Goal: Information Seeking & Learning: Learn about a topic

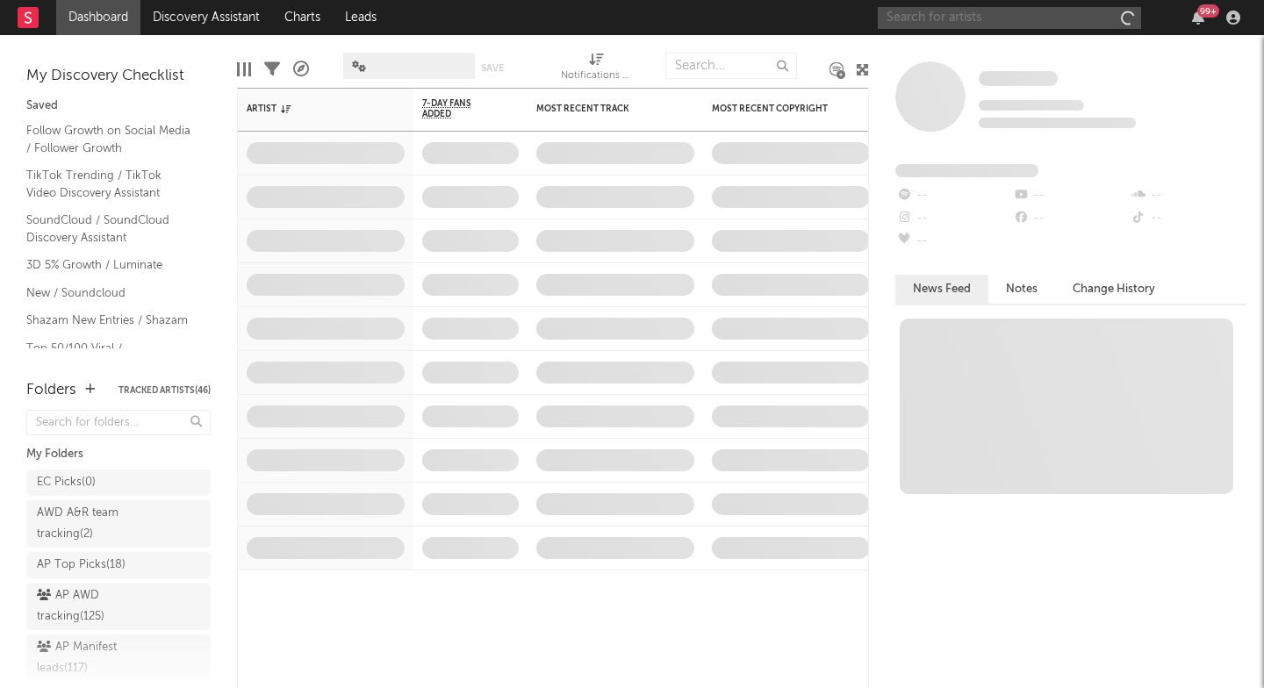
click at [955, 20] on input "text" at bounding box center [1009, 18] width 263 height 22
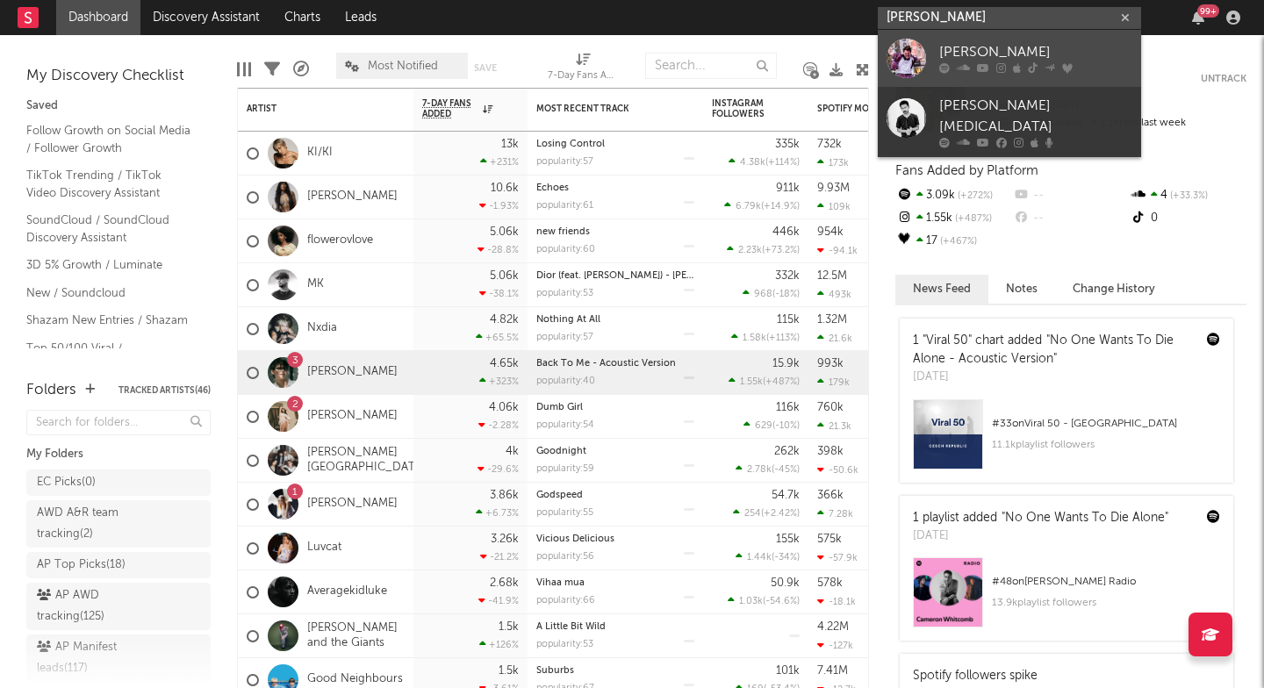
type input "conrad Taylor"
click at [963, 51] on div "Conrad Taylor" at bounding box center [1035, 52] width 193 height 21
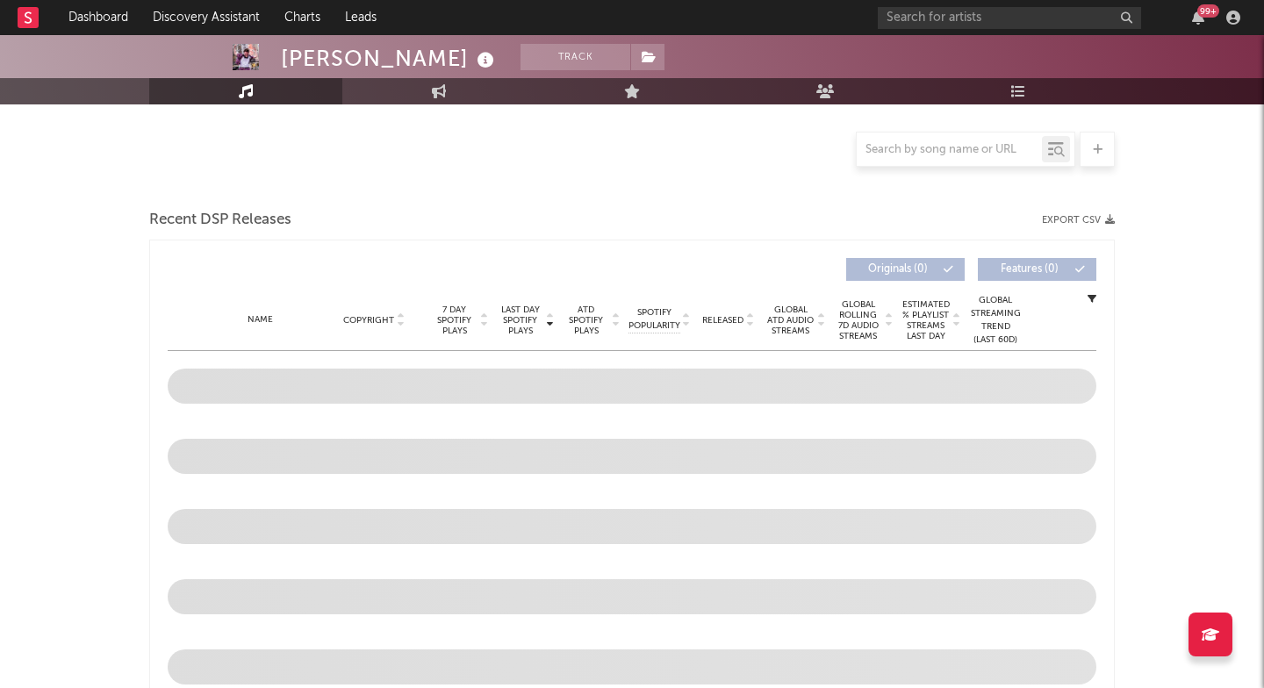
select select "6m"
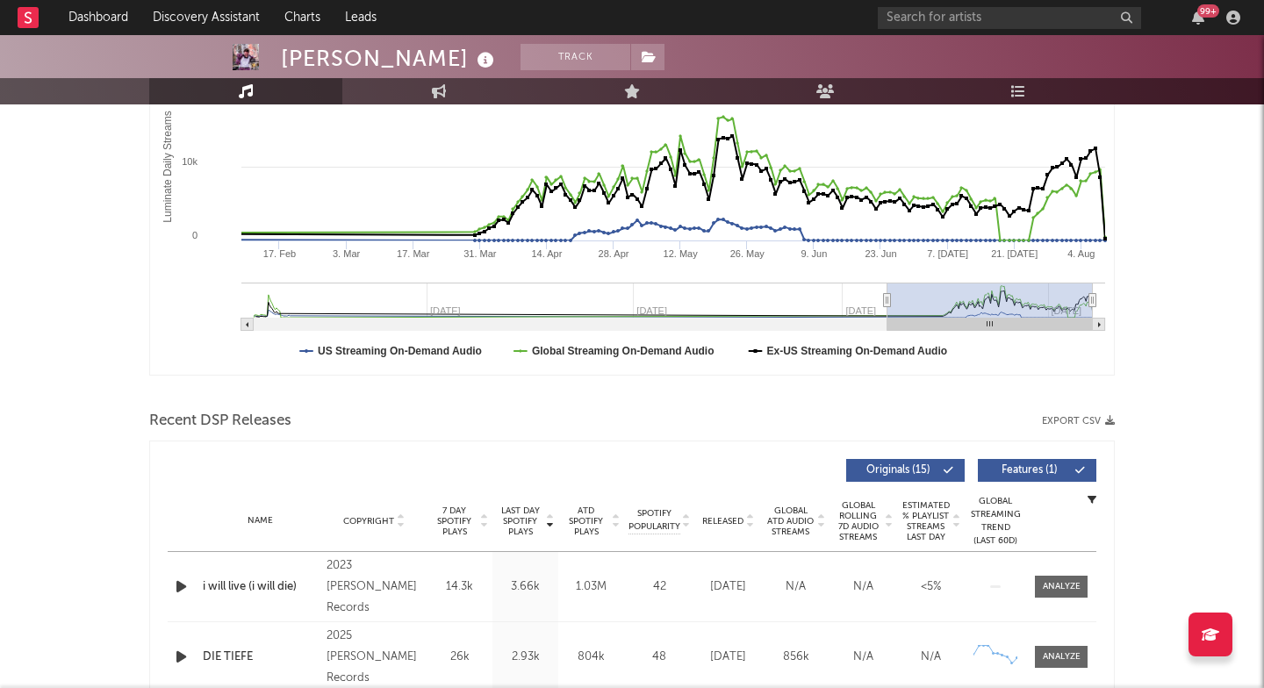
scroll to position [549, 0]
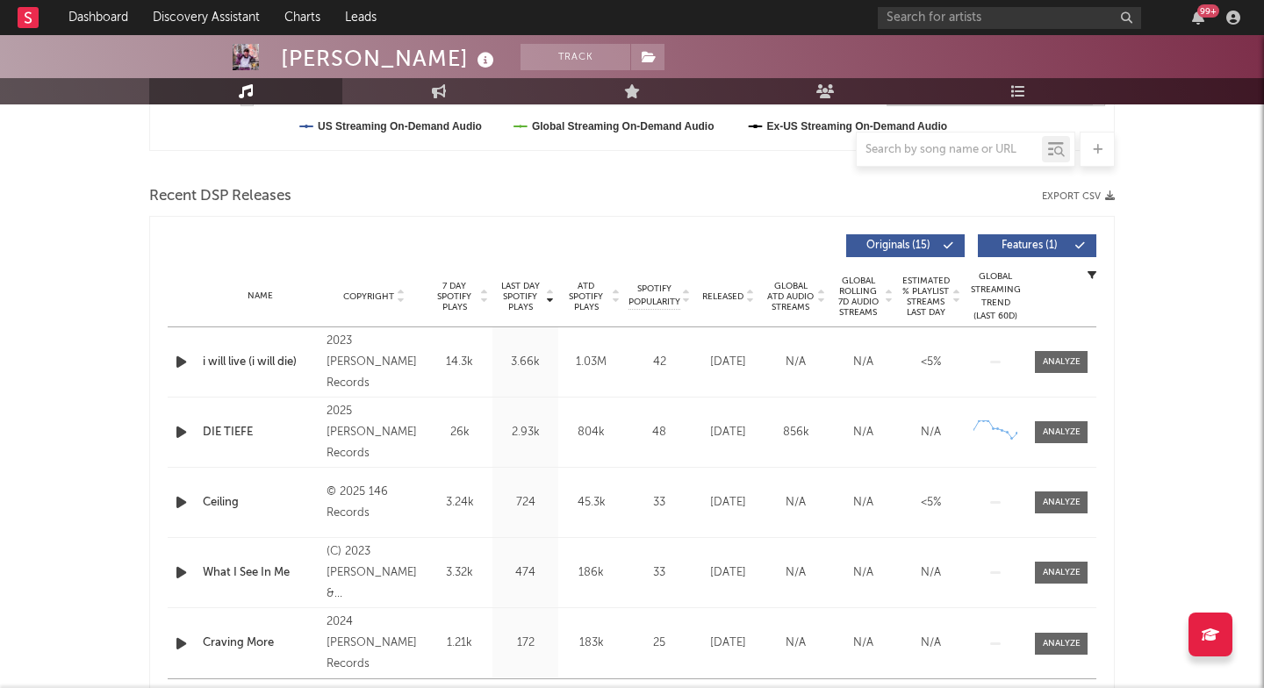
click at [1076, 417] on div "Name DIE TIEFE Copyright 2025 Taylor Records Label Taylor Records Album Names D…" at bounding box center [632, 432] width 929 height 69
click at [1075, 421] on span at bounding box center [1061, 432] width 53 height 22
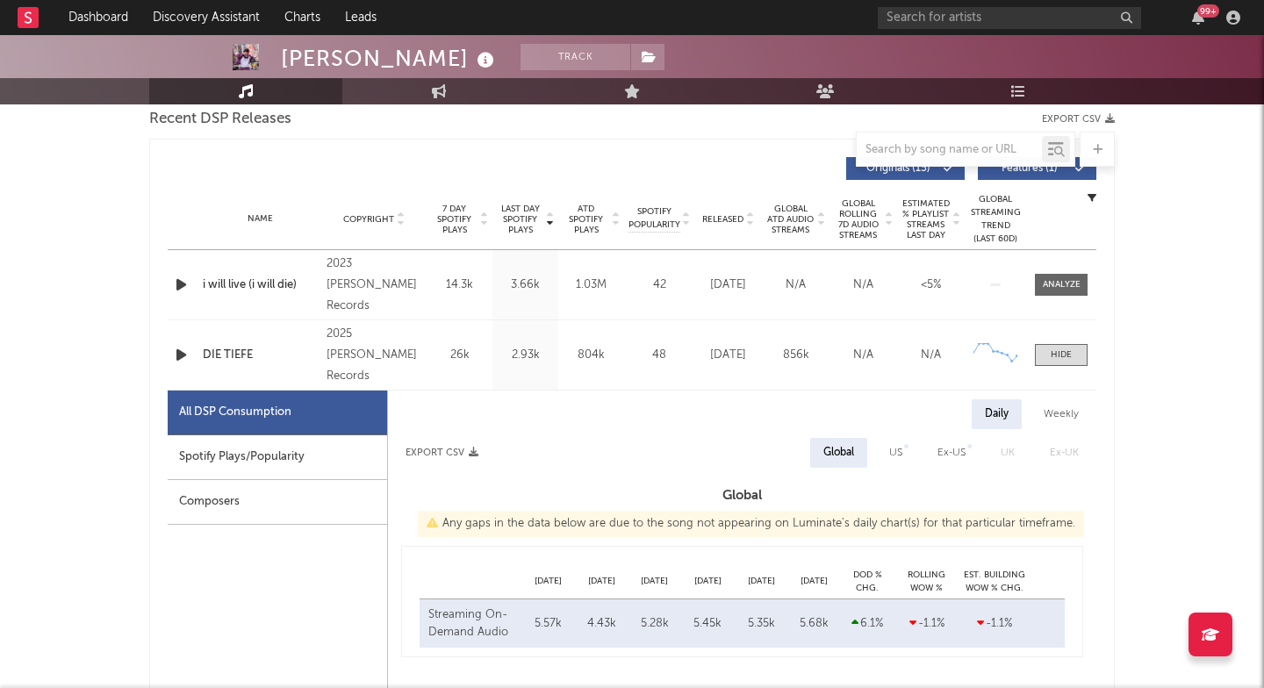
select select "1w"
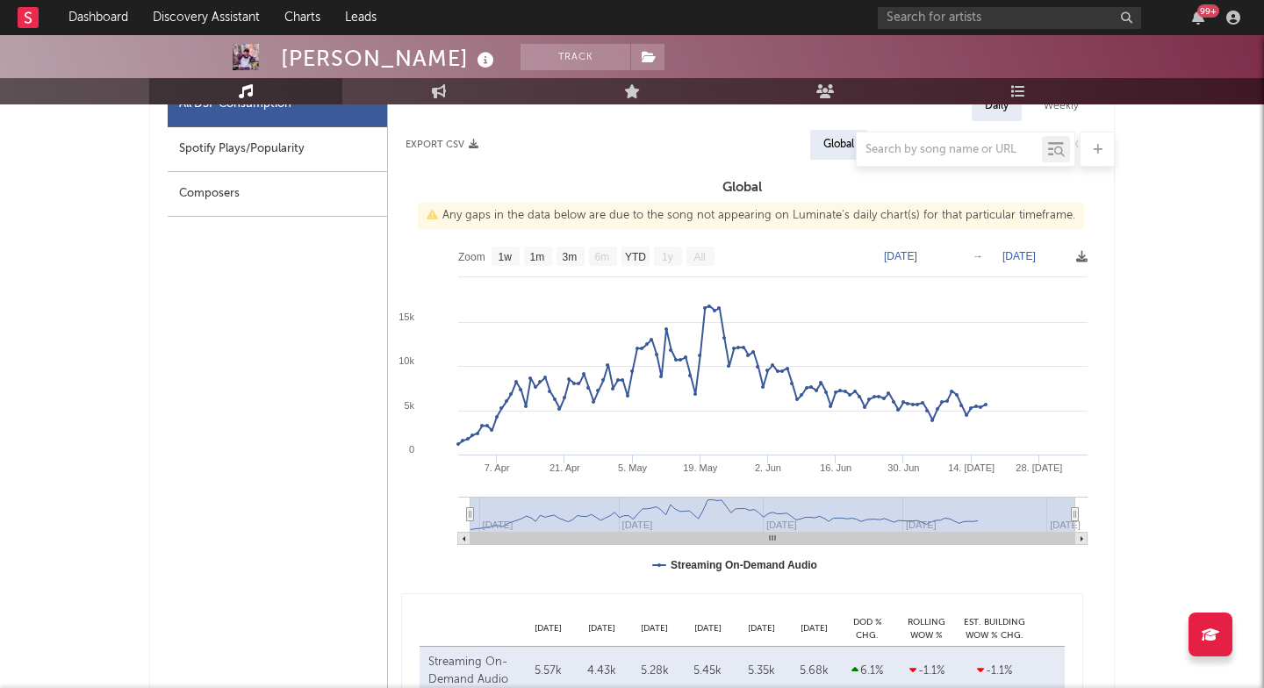
scroll to position [965, 0]
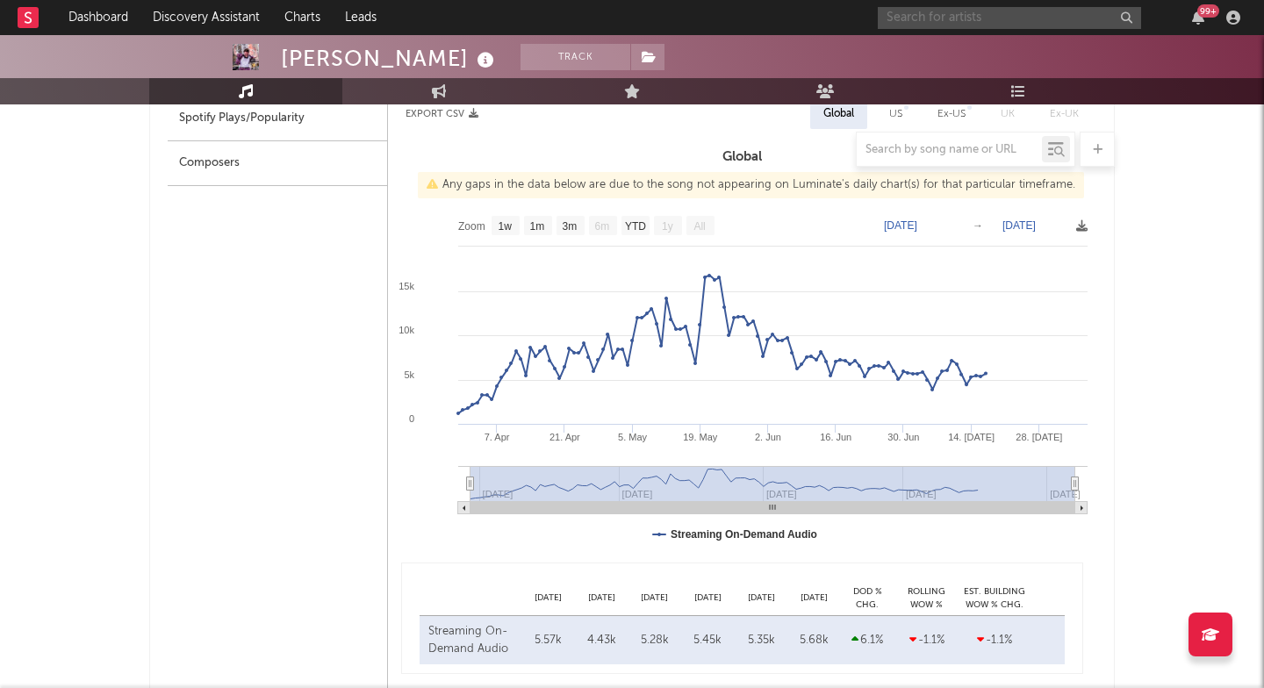
click at [915, 25] on input "text" at bounding box center [1009, 18] width 263 height 22
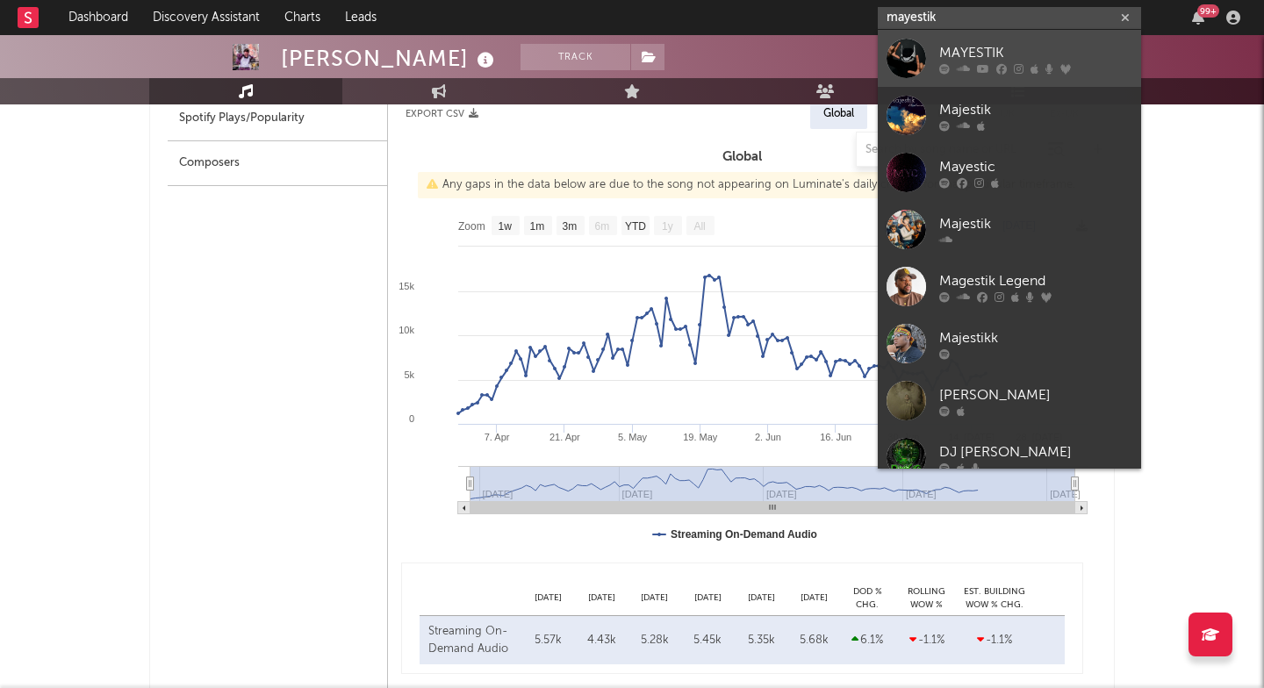
type input "mayestik"
click at [921, 75] on div at bounding box center [905, 58] width 39 height 39
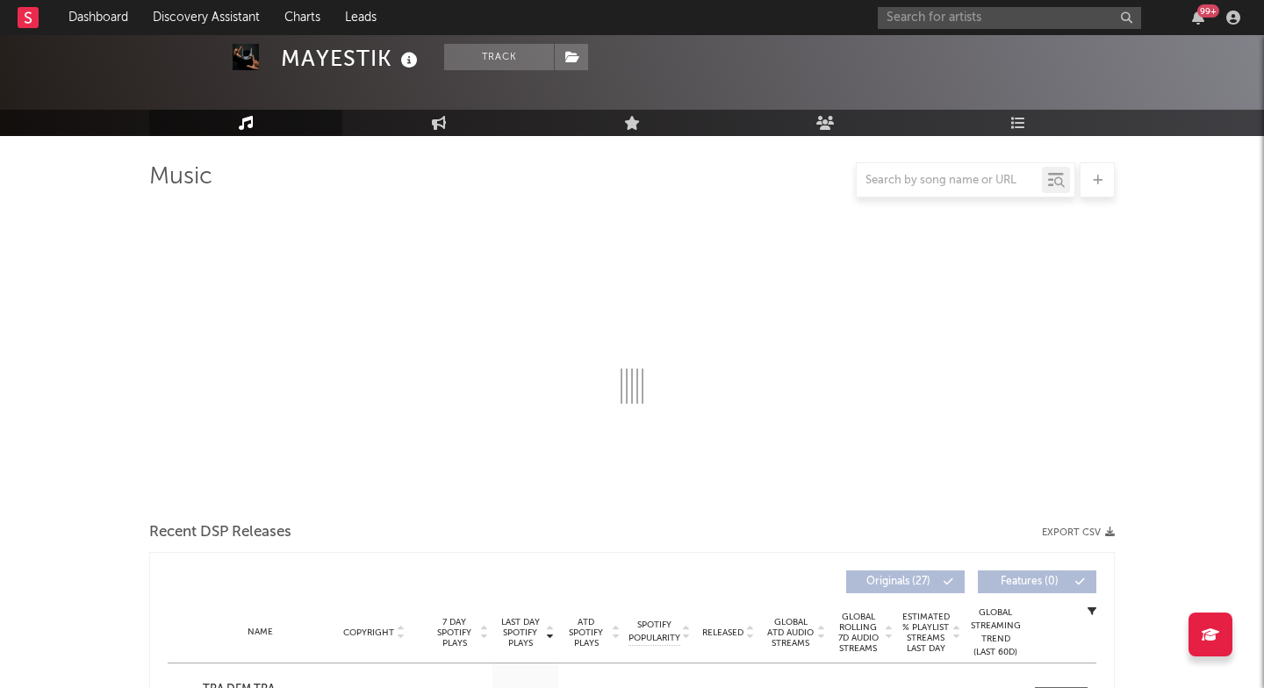
scroll to position [255, 0]
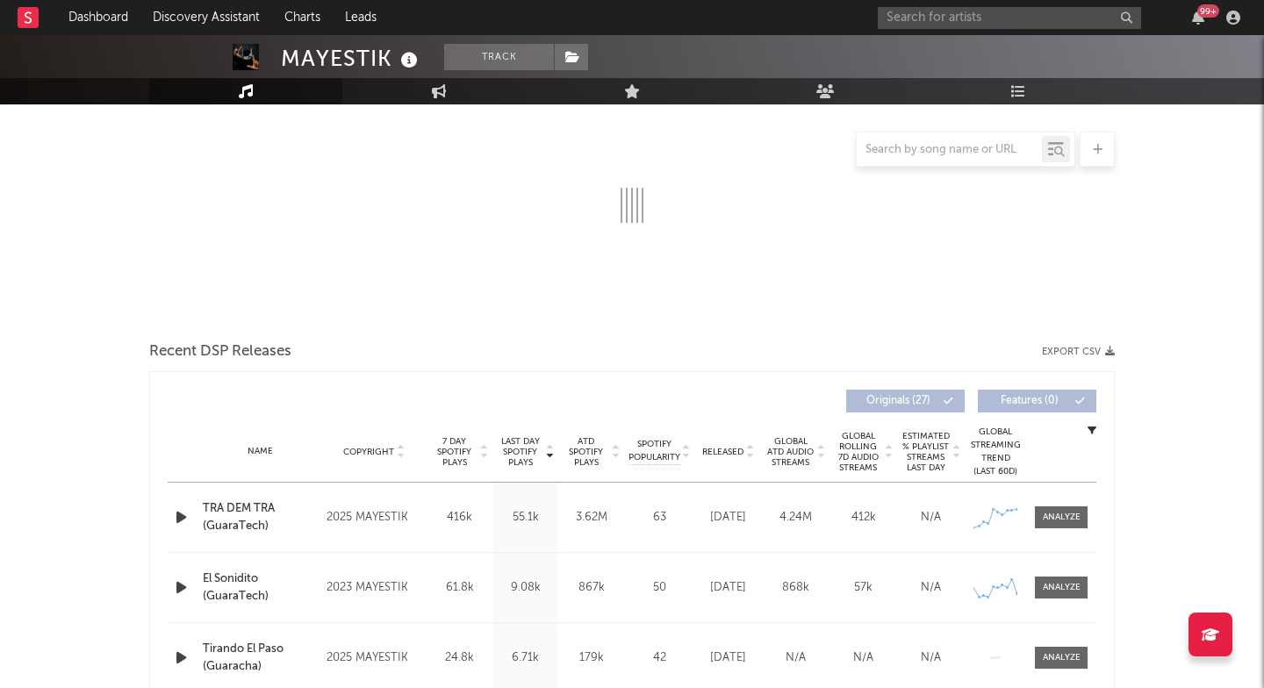
select select "1w"
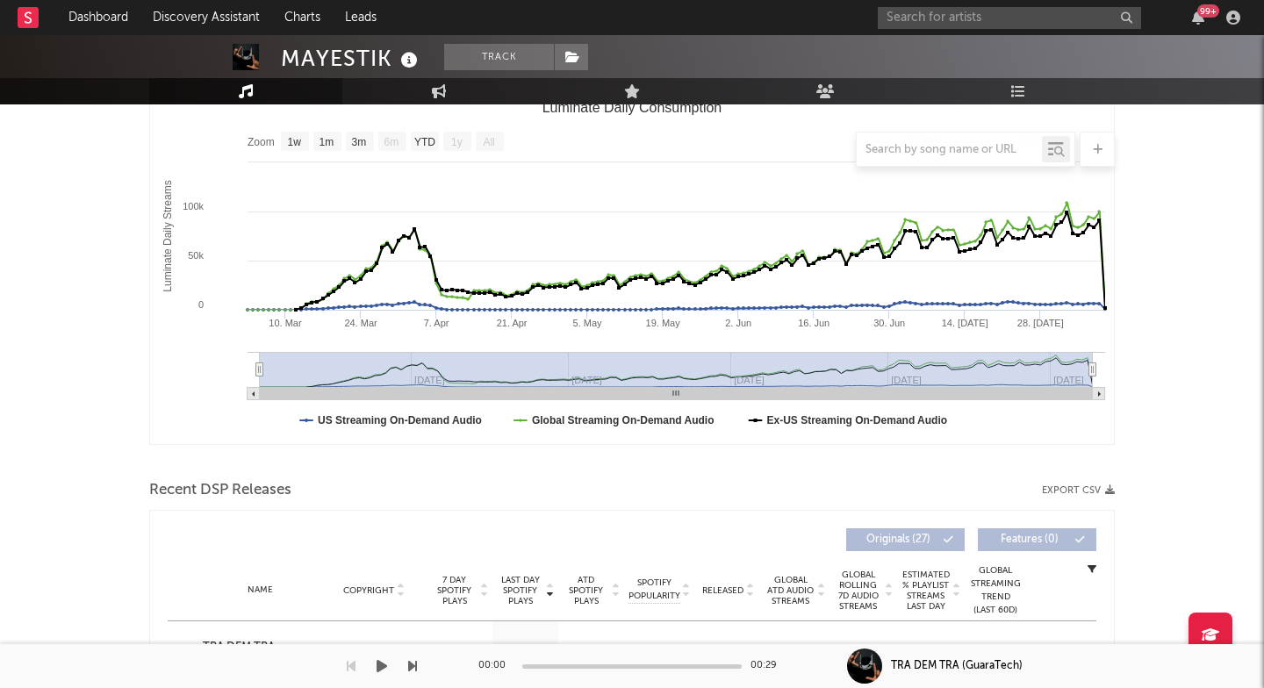
click at [1066, 665] on div "TRA DEM TRA (GuaraTech)" at bounding box center [1077, 666] width 373 height 16
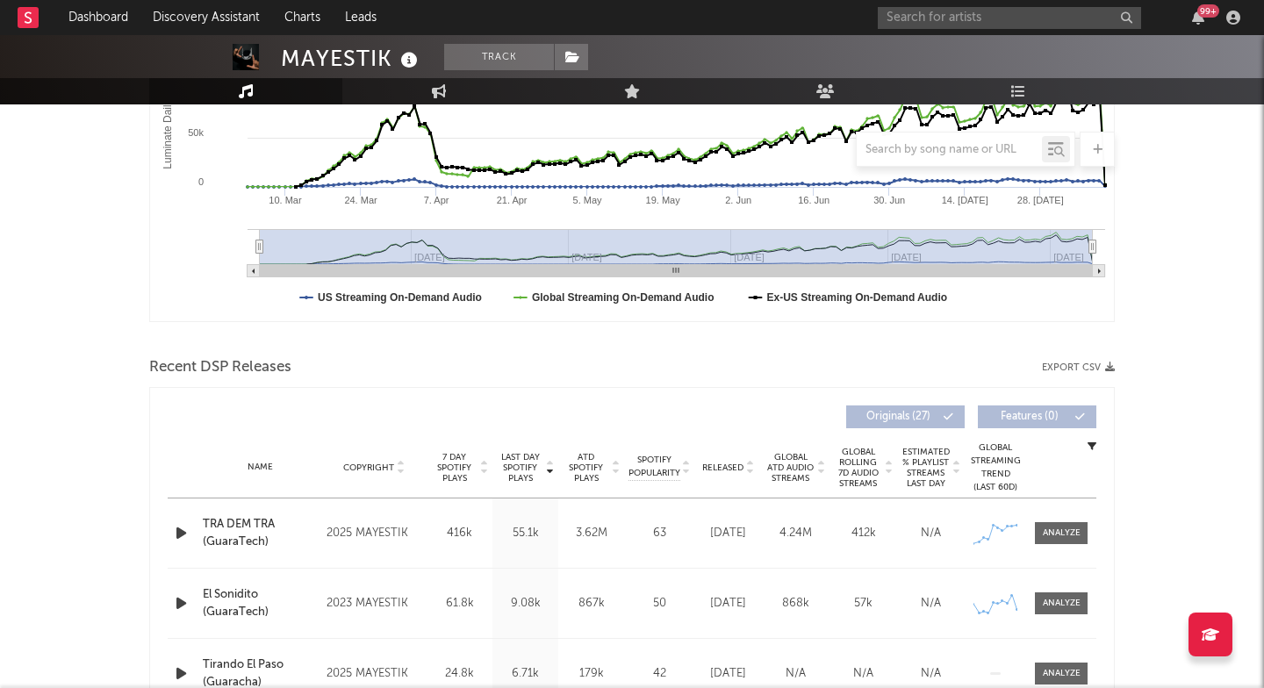
scroll to position [381, 0]
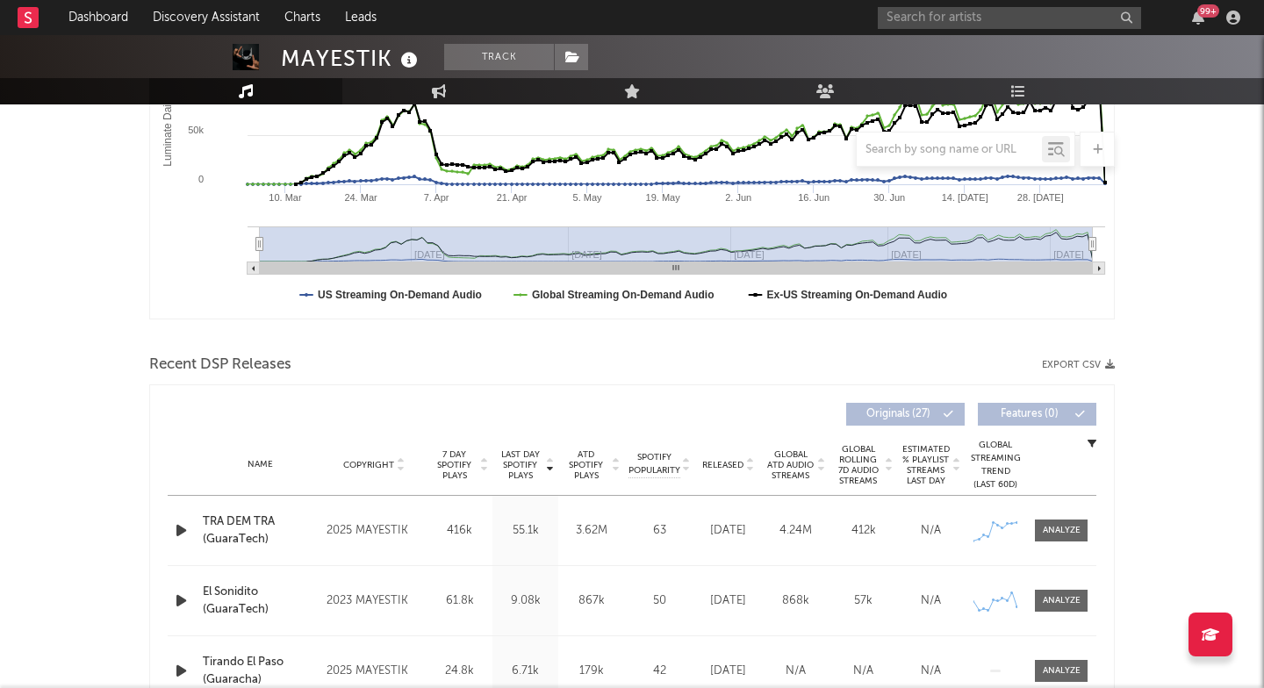
click at [1064, 542] on div "Name TRA DEM TRA (GuaraTech) Copyright 2025 MAYESTIK Label MAYESTIK Album Names…" at bounding box center [632, 530] width 929 height 69
click at [1068, 525] on div at bounding box center [1062, 530] width 38 height 13
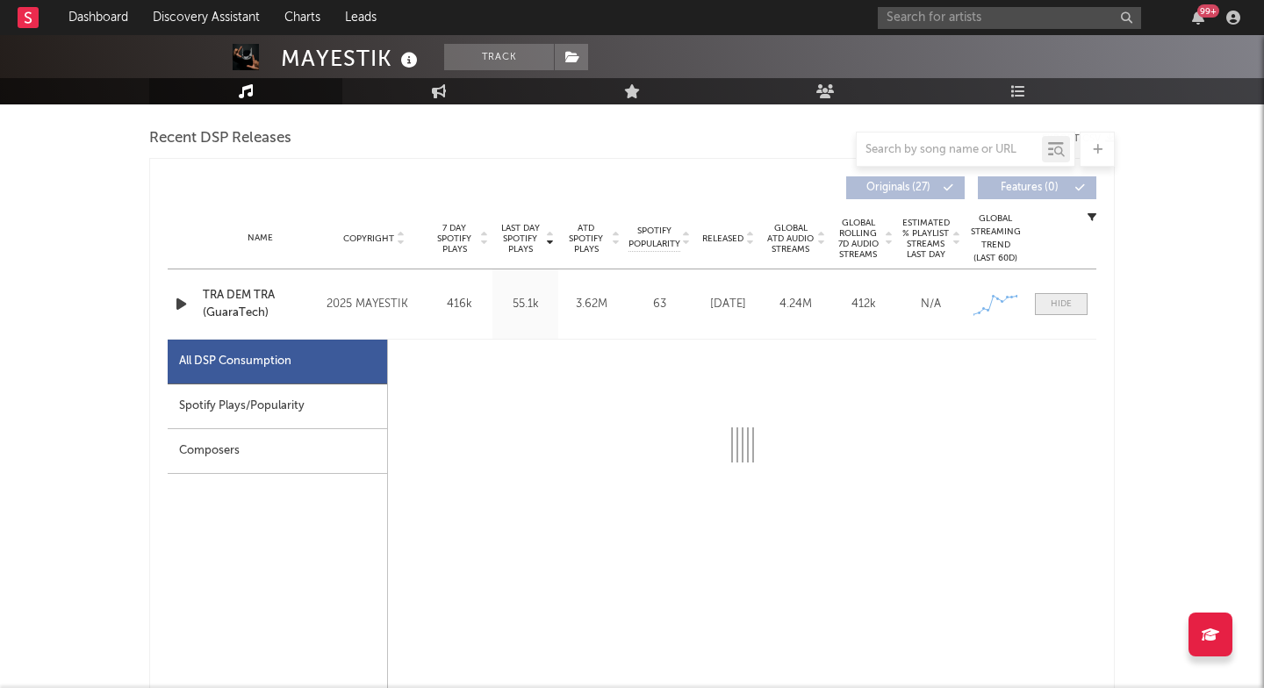
select select "1w"
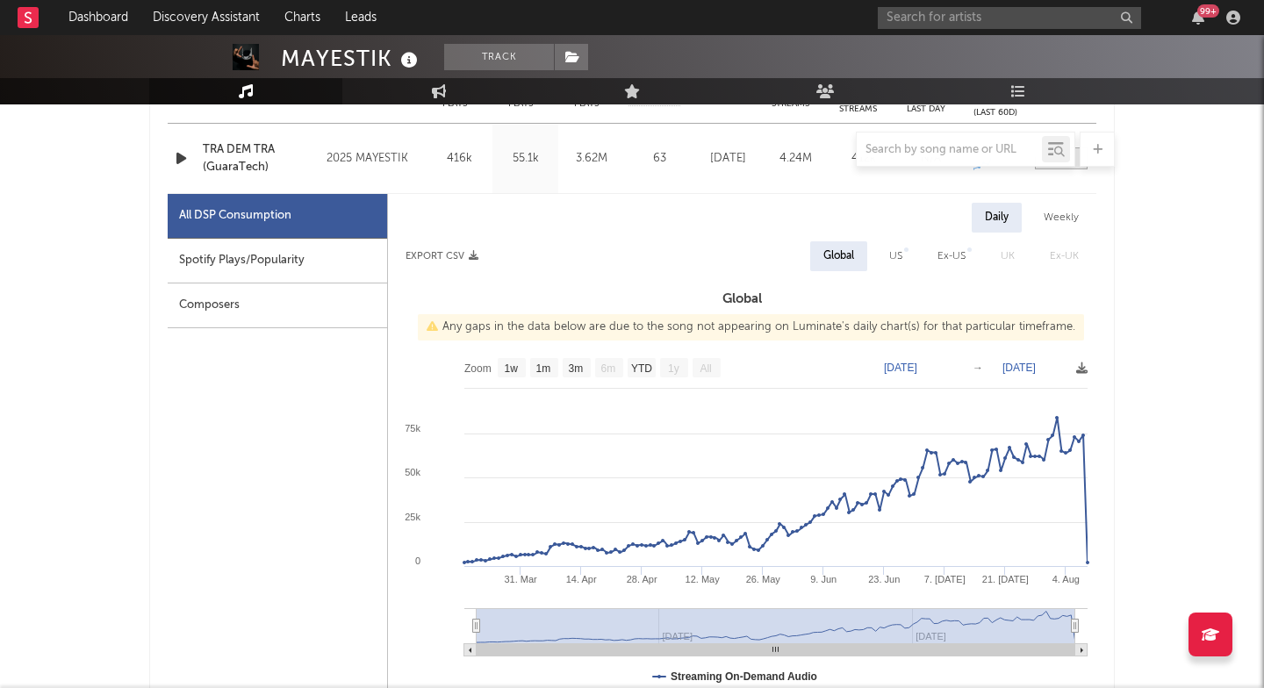
scroll to position [754, 0]
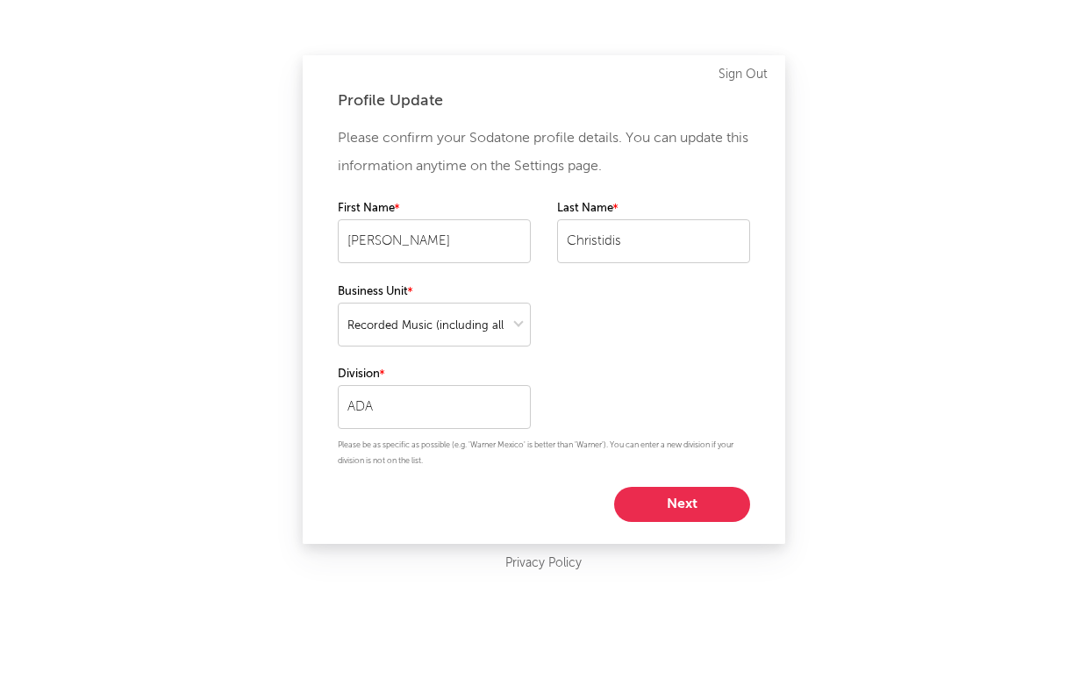
select select "recorded_music"
